Goal: Find specific page/section: Find specific page/section

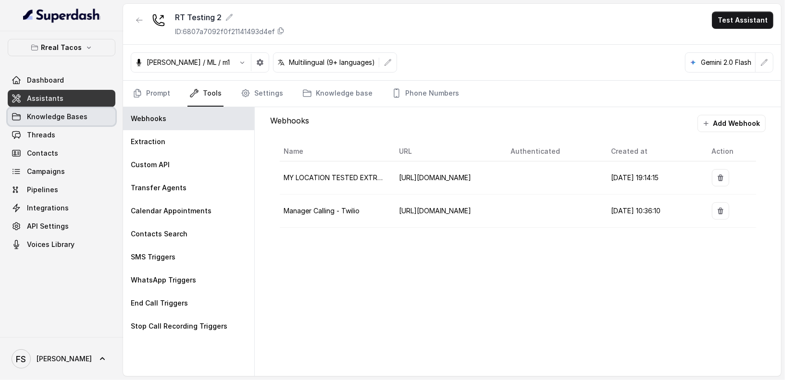
click at [72, 118] on span "Knowledge Bases" at bounding box center [57, 117] width 61 height 10
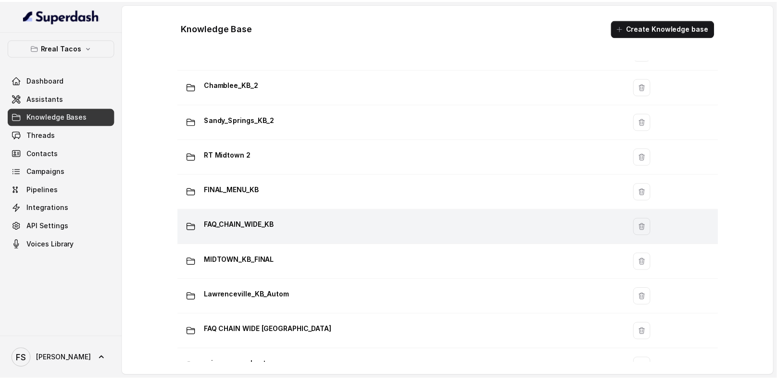
scroll to position [602, 0]
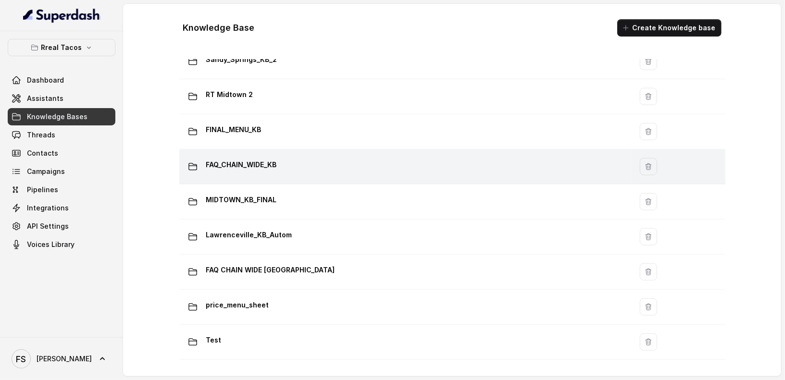
click at [303, 157] on div "FAQ_CHAIN_WIDE_KB" at bounding box center [403, 166] width 441 height 19
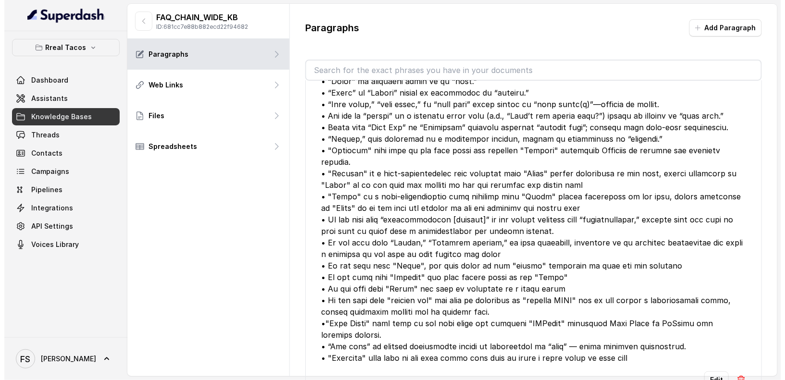
scroll to position [2371, 0]
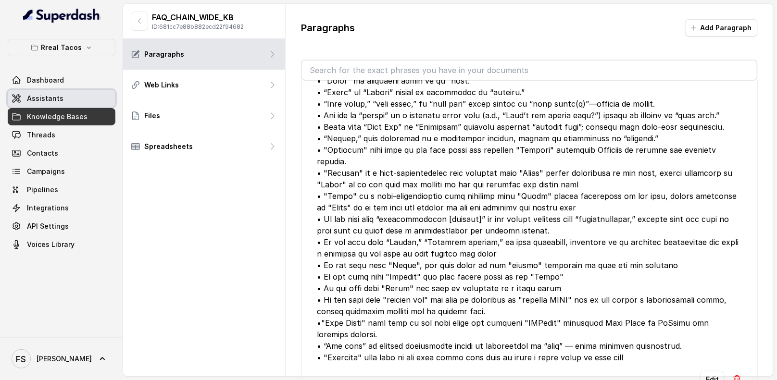
click at [50, 96] on span "Assistants" at bounding box center [45, 99] width 37 height 10
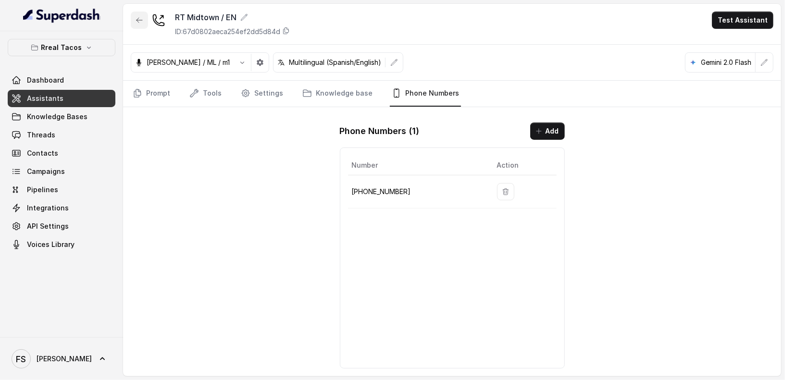
click at [137, 20] on icon "button" at bounding box center [140, 20] width 8 height 8
